Goal: Find contact information: Find contact information

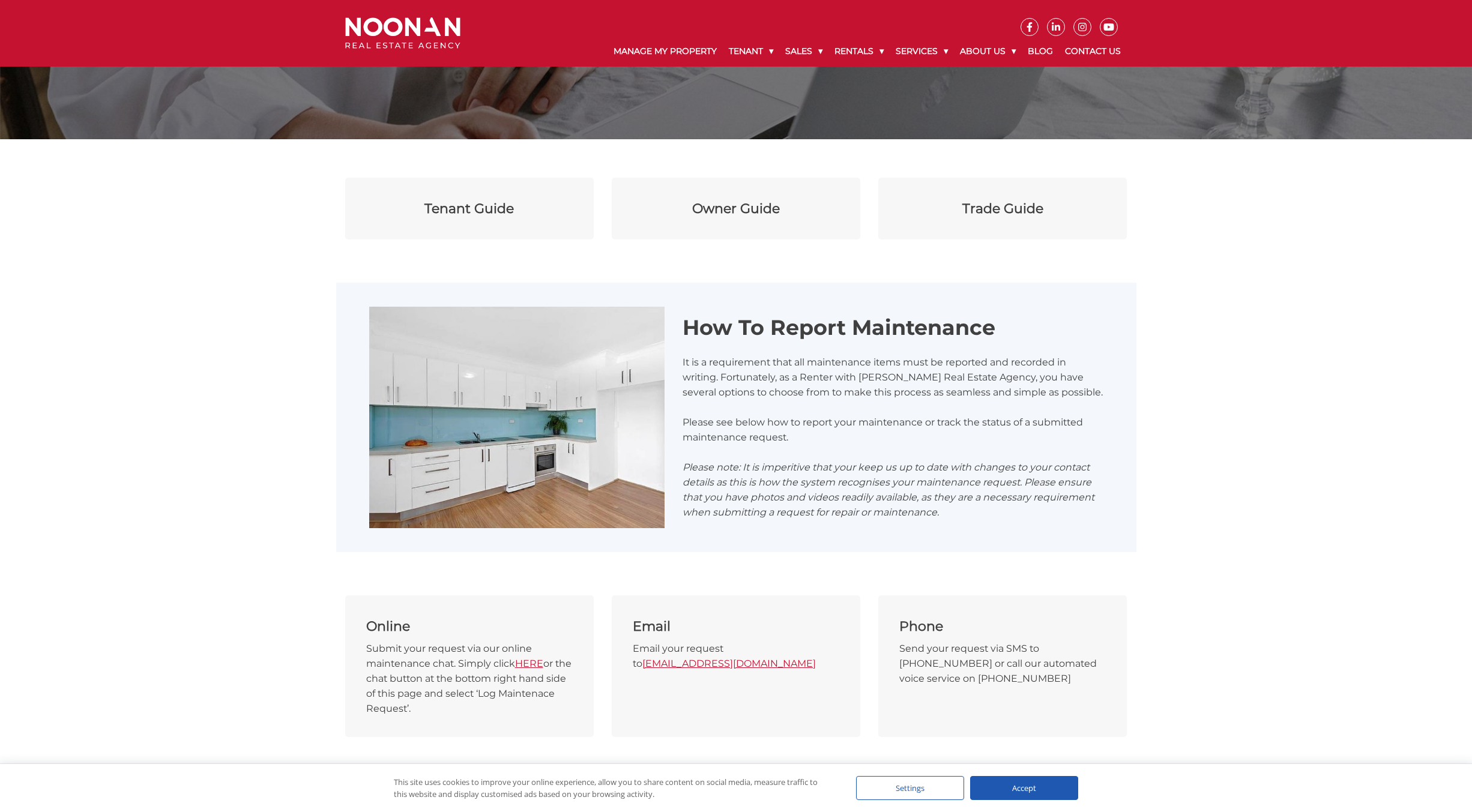
scroll to position [180, 0]
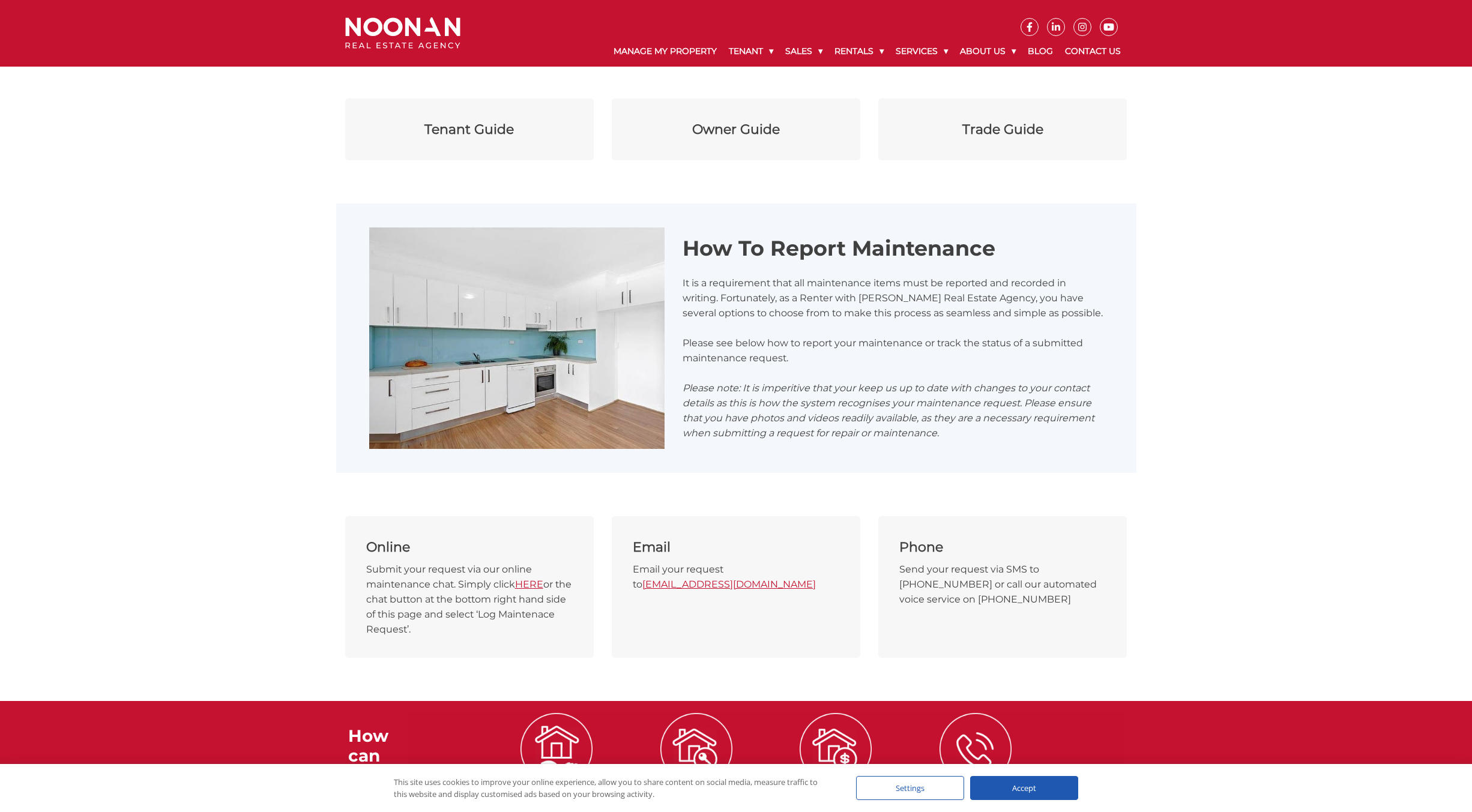
click at [734, 586] on link "[EMAIL_ADDRESS][DOMAIN_NAME]" at bounding box center [729, 584] width 173 height 12
click at [1021, 791] on div "Accept" at bounding box center [1024, 788] width 108 height 24
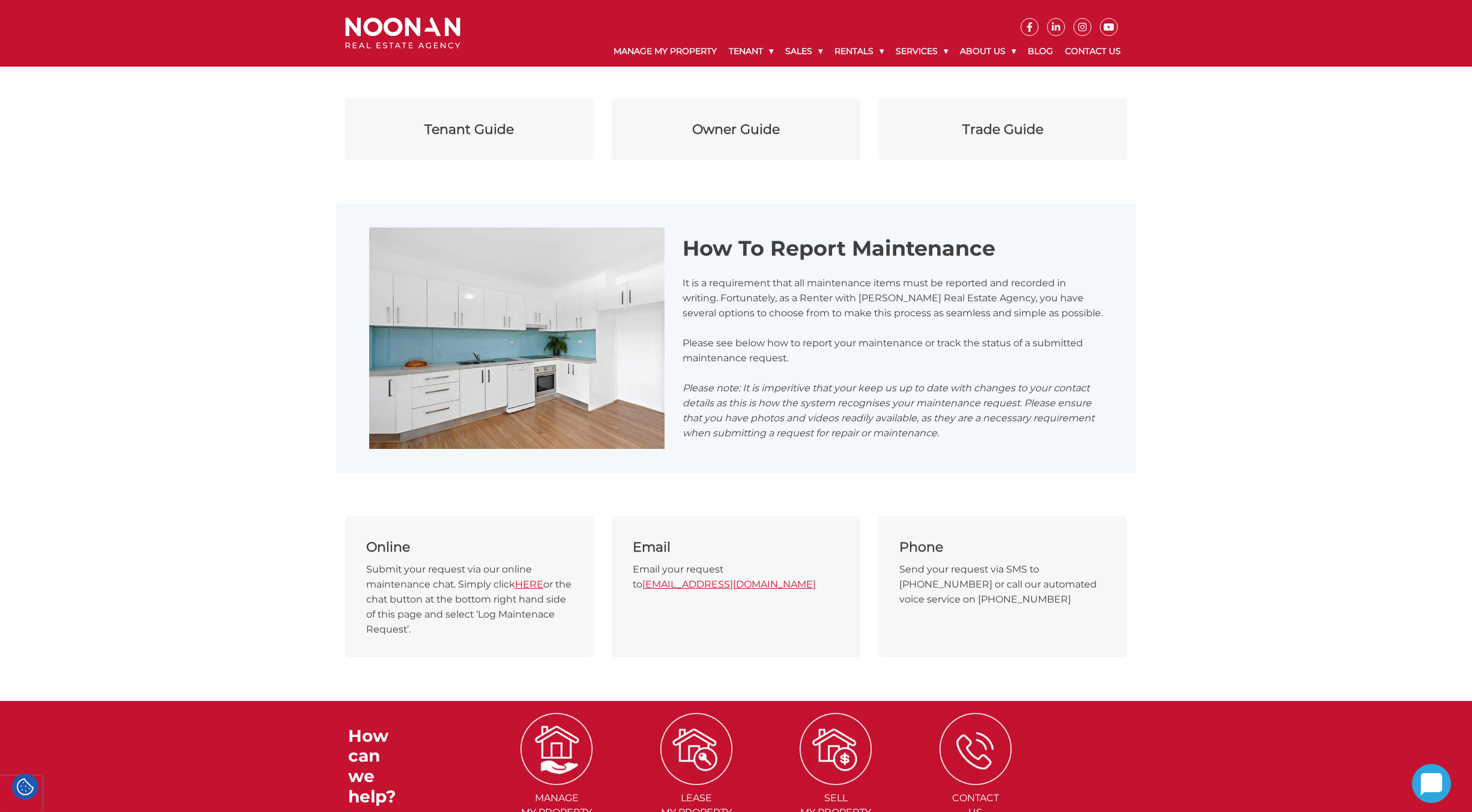
click at [687, 586] on link "[EMAIL_ADDRESS][DOMAIN_NAME]" at bounding box center [729, 584] width 173 height 12
drag, startPoint x: 771, startPoint y: 585, endPoint x: 705, endPoint y: 586, distance: 66.0
click at [705, 586] on link "[EMAIL_ADDRESS][DOMAIN_NAME]" at bounding box center [729, 584] width 173 height 12
click at [769, 585] on link "[EMAIL_ADDRESS][DOMAIN_NAME]" at bounding box center [729, 584] width 173 height 12
click at [662, 615] on div "Email Email your request to maintenance@bricksandagent.com" at bounding box center [736, 587] width 248 height 142
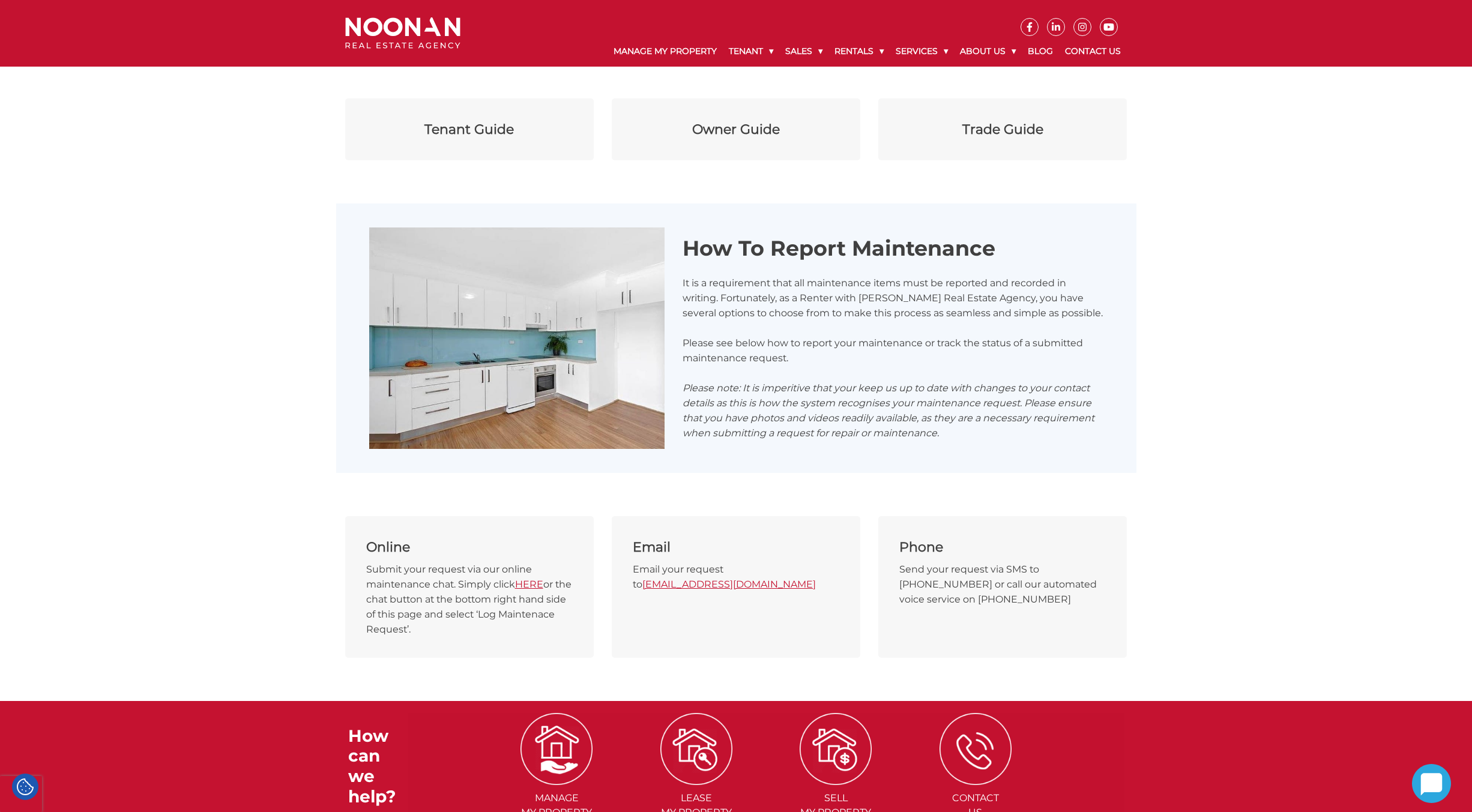
click at [743, 586] on link "[EMAIL_ADDRESS][DOMAIN_NAME]" at bounding box center [729, 584] width 173 height 12
